Goal: Task Accomplishment & Management: Complete application form

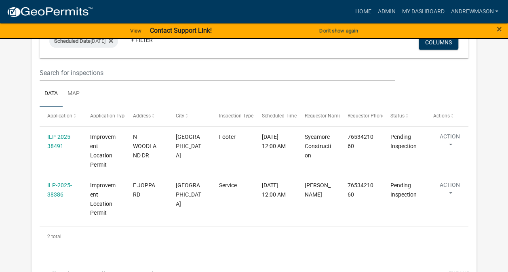
scroll to position [130, 0]
click at [61, 145] on link "ILP-2025-38491" at bounding box center [59, 141] width 25 height 16
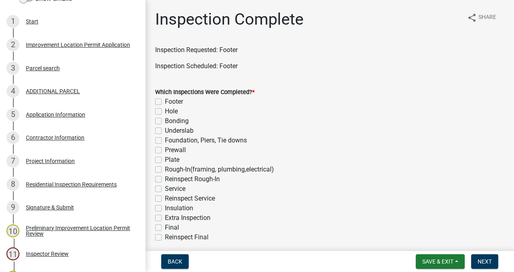
scroll to position [146, 0]
click at [61, 164] on div "7 Project Information" at bounding box center [69, 161] width 126 height 13
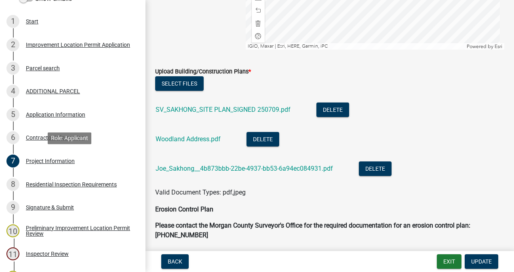
scroll to position [1917, 0]
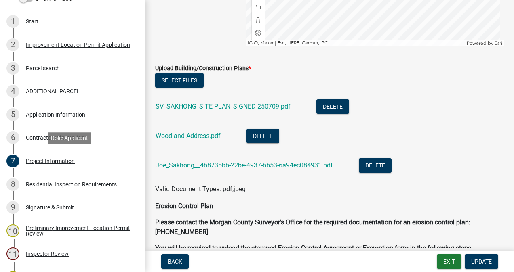
click at [285, 164] on link "Joe_Sakhong__4b873bbb-22be-4937-bb53-6a94ec084931.pdf" at bounding box center [244, 166] width 177 height 8
click at [203, 135] on link "Woodland Address.pdf" at bounding box center [188, 136] width 65 height 8
click at [208, 104] on link "SV_SAKHONG_SITE PLAN_SIGNED 250709.pdf" at bounding box center [223, 107] width 135 height 8
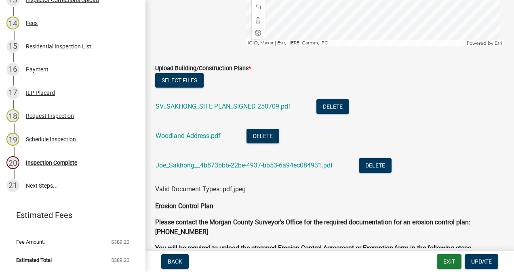
scroll to position [448, 0]
click at [53, 167] on div "20 Inspection Complete" at bounding box center [69, 162] width 126 height 13
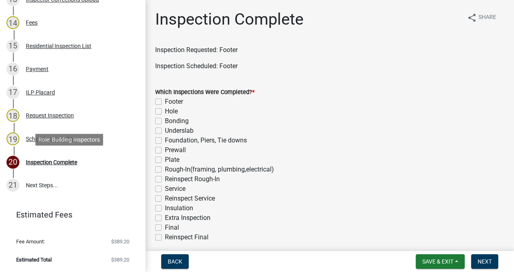
click at [165, 105] on label "Footer" at bounding box center [174, 102] width 18 height 10
click at [165, 102] on input "Footer" at bounding box center [167, 99] width 5 height 5
checkbox input "true"
checkbox input "false"
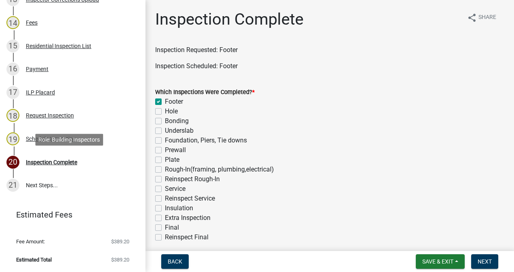
checkbox input "false"
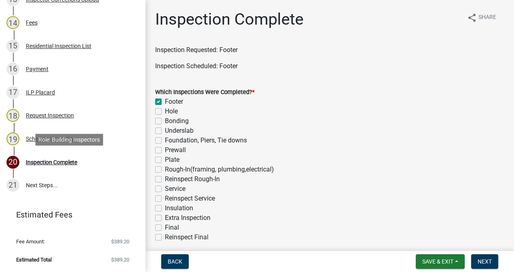
checkbox input "false"
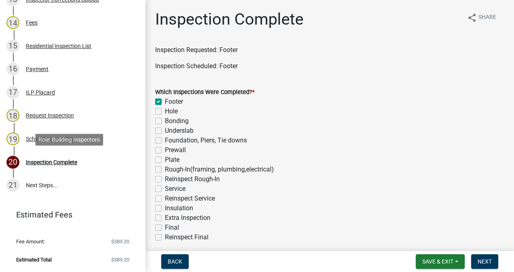
checkbox input "false"
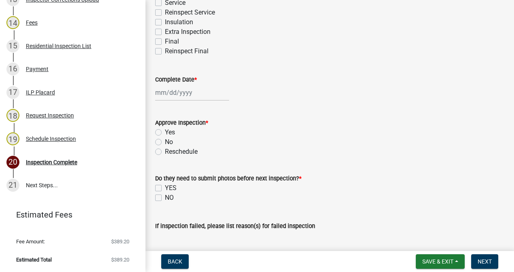
scroll to position [195, 0]
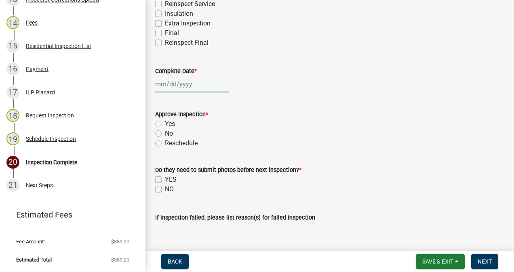
click at [189, 83] on div at bounding box center [192, 84] width 74 height 17
select select "9"
select select "2025"
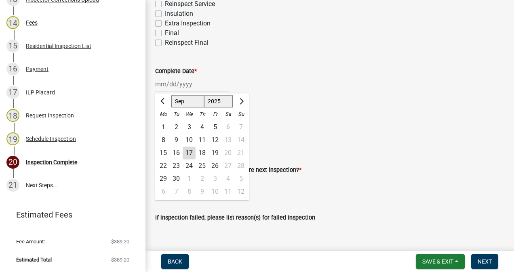
click at [189, 153] on div "17" at bounding box center [189, 153] width 13 height 13
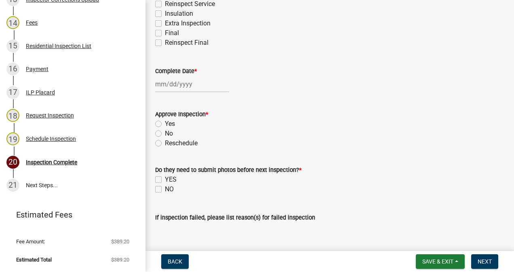
type input "[DATE]"
click at [165, 126] on label "Yes" at bounding box center [170, 124] width 10 height 10
click at [165, 124] on input "Yes" at bounding box center [167, 121] width 5 height 5
radio input "true"
click at [165, 189] on label "NO" at bounding box center [169, 190] width 9 height 10
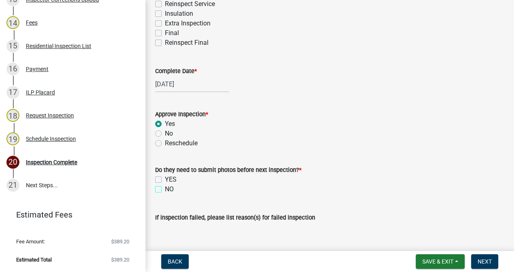
click at [165, 189] on input "NO" at bounding box center [167, 187] width 5 height 5
checkbox input "true"
checkbox input "false"
checkbox input "true"
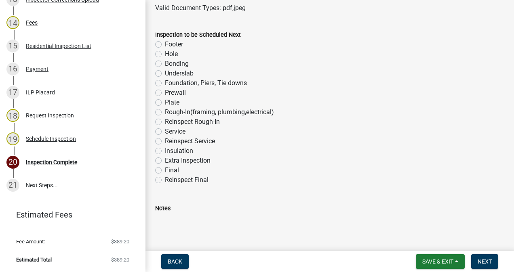
scroll to position [505, 0]
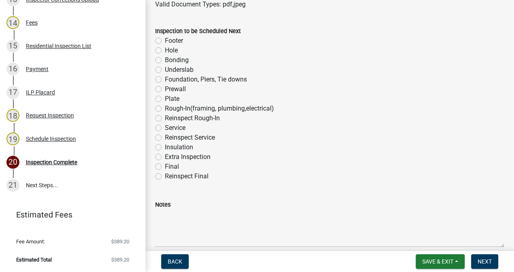
click at [165, 80] on label "Foundation, Piers, Tie downs" at bounding box center [206, 80] width 82 height 10
click at [165, 80] on input "Foundation, Piers, Tie downs" at bounding box center [167, 77] width 5 height 5
radio input "true"
click at [481, 265] on span "Next" at bounding box center [485, 262] width 14 height 6
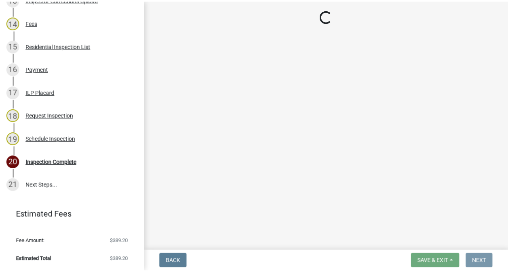
scroll to position [0, 0]
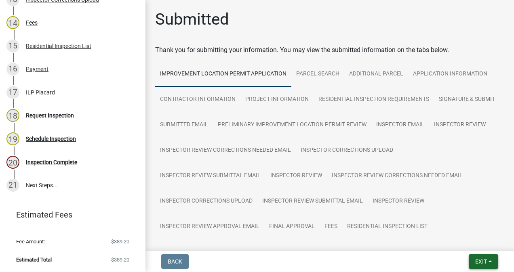
click at [477, 265] on span "Exit" at bounding box center [481, 262] width 12 height 6
click at [464, 238] on button "Save & Exit" at bounding box center [466, 240] width 65 height 19
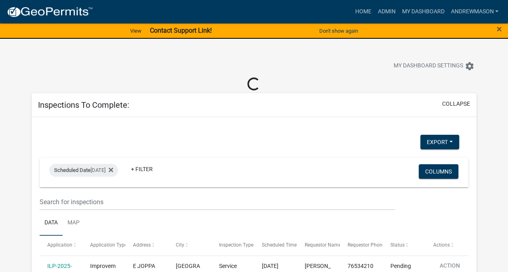
select select "3: 100"
